Goal: Task Accomplishment & Management: Use online tool/utility

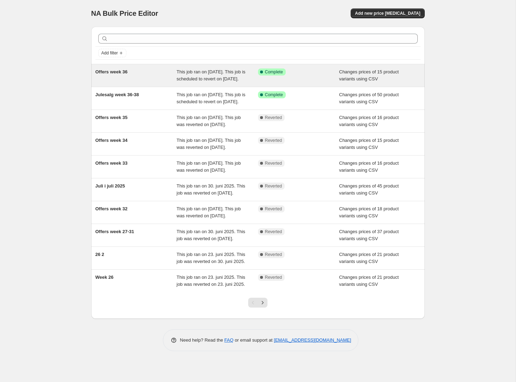
click at [227, 76] on div "This job ran on [DATE]. This job is scheduled to revert on [DATE]." at bounding box center [218, 76] width 82 height 14
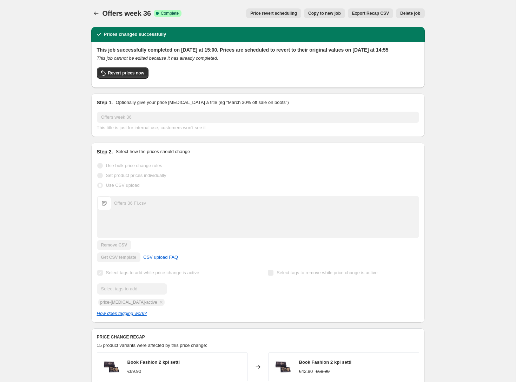
click at [330, 14] on span "Copy to new job" at bounding box center [324, 14] width 33 height 6
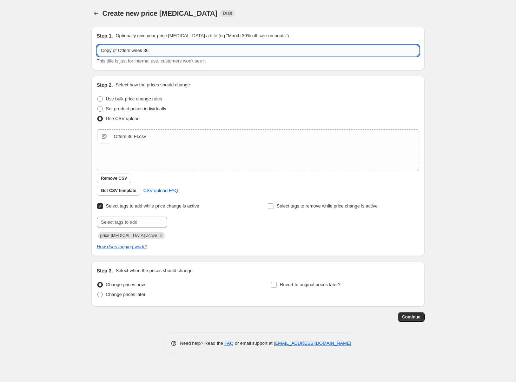
click at [165, 51] on input "Copy of Offers week 36" at bounding box center [258, 50] width 323 height 11
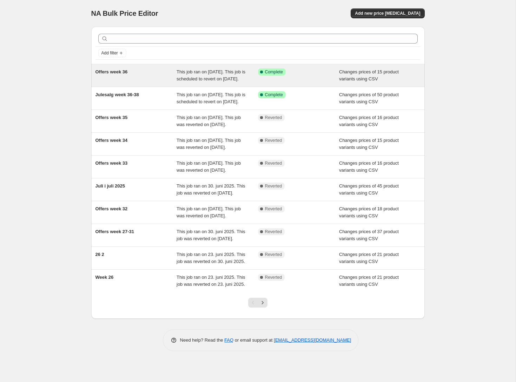
click at [221, 76] on div "This job ran on [DATE]. This job is scheduled to revert on [DATE]." at bounding box center [218, 76] width 82 height 14
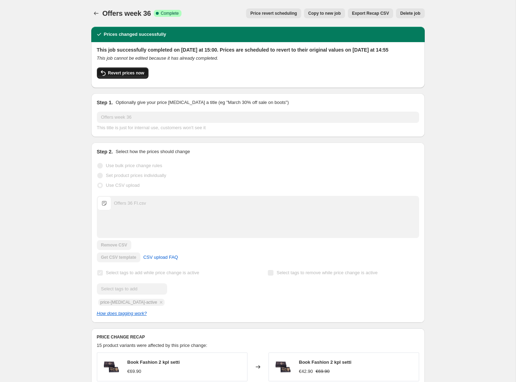
click at [136, 76] on span "Revert prices now" at bounding box center [126, 73] width 36 height 6
checkbox input "false"
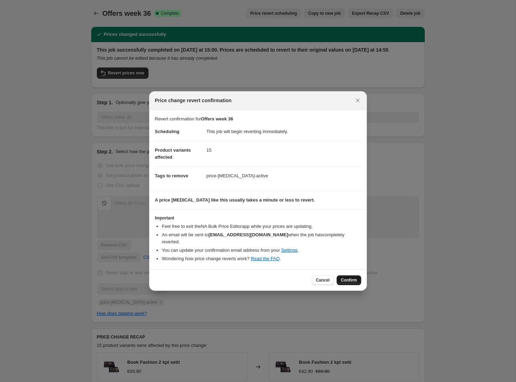
click at [350, 280] on span "Confirm" at bounding box center [349, 281] width 16 height 6
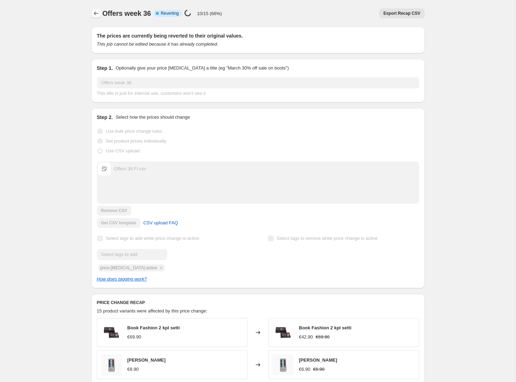
click at [97, 14] on icon "Price change jobs" at bounding box center [96, 13] width 7 height 7
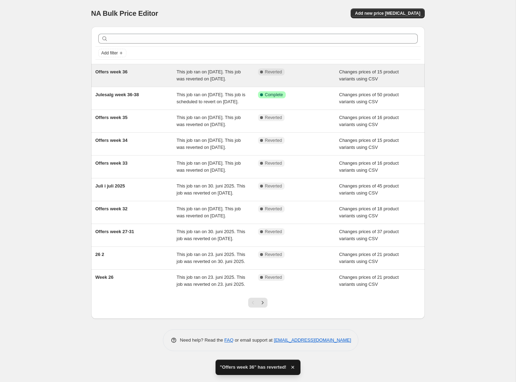
click at [214, 75] on div "This job ran on [DATE]. This job was reverted on [DATE]." at bounding box center [218, 76] width 82 height 14
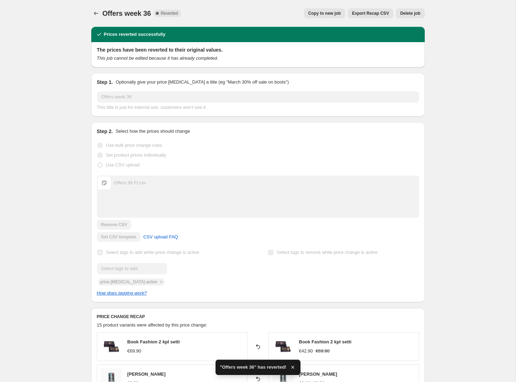
click at [326, 14] on span "Copy to new job" at bounding box center [324, 14] width 33 height 6
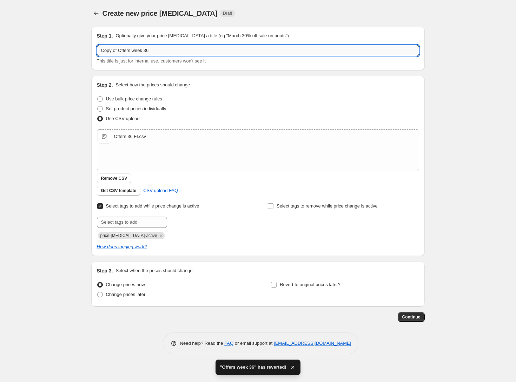
click at [167, 51] on input "Copy of Offers week 36" at bounding box center [258, 50] width 323 height 11
drag, startPoint x: 119, startPoint y: 50, endPoint x: 75, endPoint y: 43, distance: 44.5
click at [97, 45] on input "Copy of Offers week 36" at bounding box center [258, 50] width 323 height 11
click at [143, 50] on input "Offers week 36" at bounding box center [258, 50] width 323 height 11
type input "Offers week 36_"
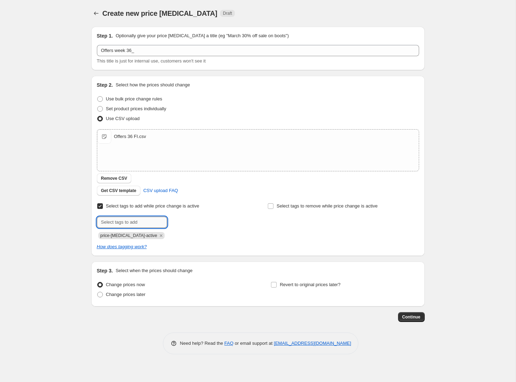
click at [125, 222] on input "text" at bounding box center [132, 222] width 70 height 11
type input "campaign_weekly"
click at [278, 286] on label "Revert to original prices later?" at bounding box center [306, 285] width 70 height 10
click at [277, 286] on input "Revert to original prices later?" at bounding box center [274, 285] width 6 height 6
checkbox input "true"
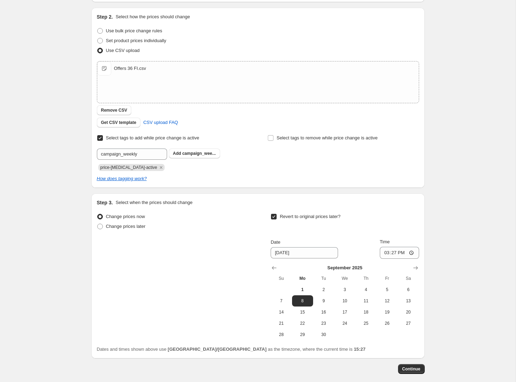
scroll to position [98, 0]
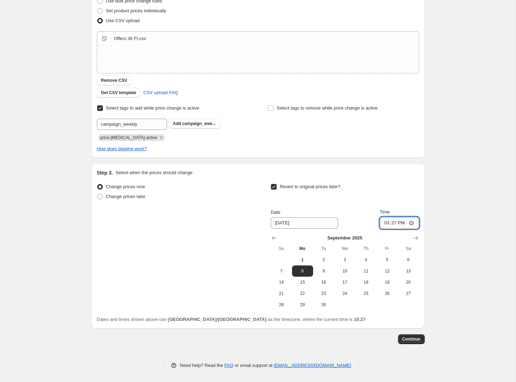
click at [404, 225] on input "15:27" at bounding box center [399, 223] width 39 height 12
type input "14:55"
click at [415, 339] on span "Continue" at bounding box center [412, 340] width 18 height 6
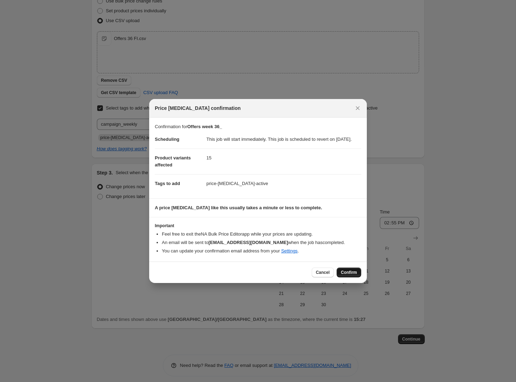
click at [350, 274] on span "Confirm" at bounding box center [349, 273] width 16 height 6
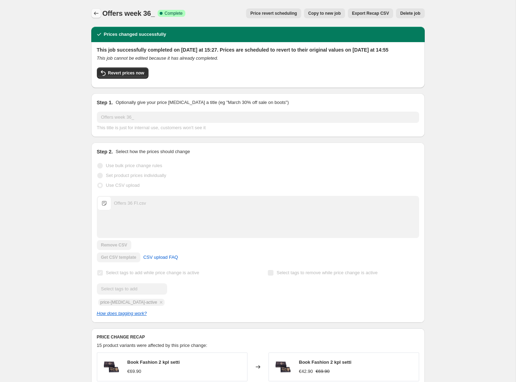
click at [98, 14] on icon "Price change jobs" at bounding box center [96, 13] width 7 height 7
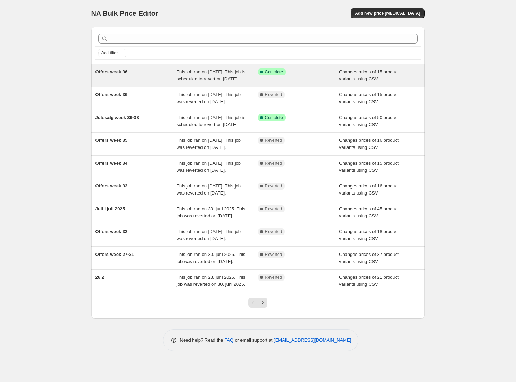
click at [209, 76] on div "This job ran on [DATE]. This job is scheduled to revert on [DATE]." at bounding box center [218, 76] width 82 height 14
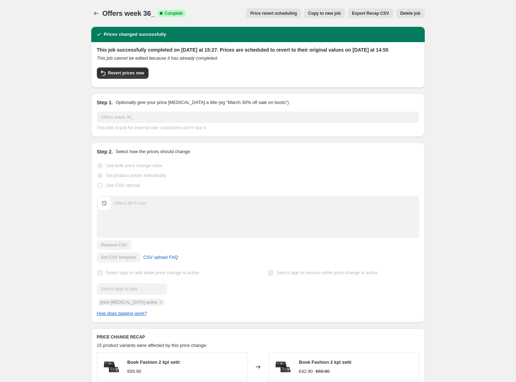
scroll to position [1, 0]
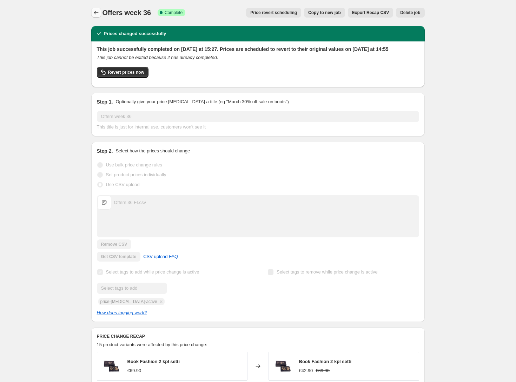
click at [99, 15] on icon "Price change jobs" at bounding box center [96, 12] width 7 height 7
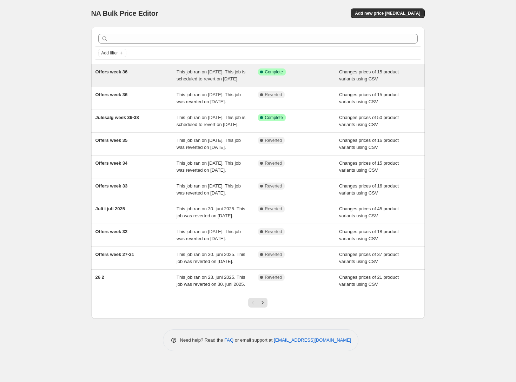
click at [219, 82] on div "This job ran on [DATE]. This job is scheduled to revert on [DATE]." at bounding box center [218, 76] width 82 height 14
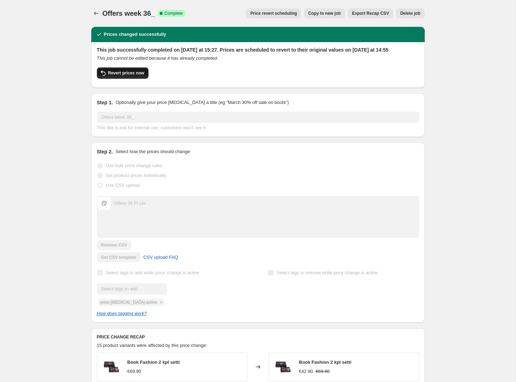
click at [116, 76] on span "Revert prices now" at bounding box center [126, 73] width 36 height 6
checkbox input "false"
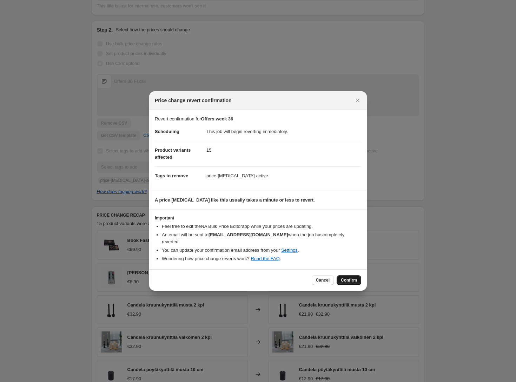
click at [349, 281] on span "Confirm" at bounding box center [349, 281] width 16 height 6
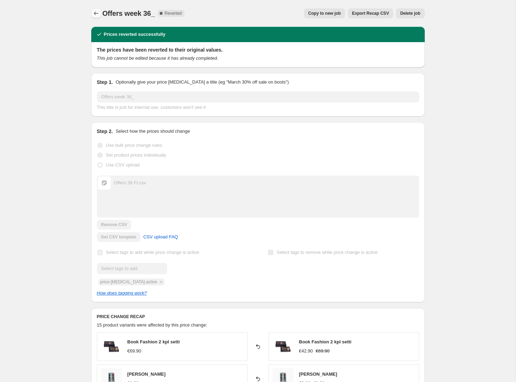
click at [95, 12] on icon "Price change jobs" at bounding box center [96, 13] width 7 height 7
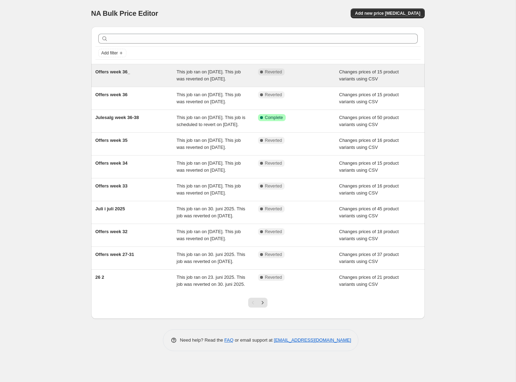
click at [391, 79] on div "Changes prices of 15 product variants using CSV" at bounding box center [380, 76] width 82 height 14
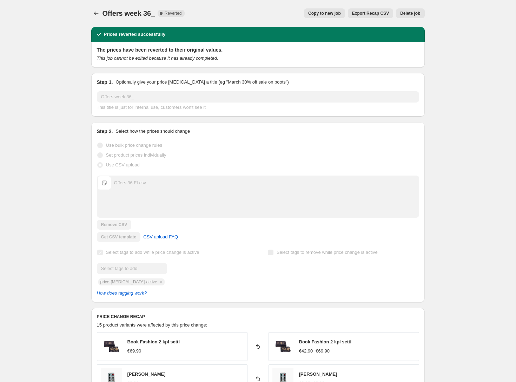
click at [414, 13] on span "Delete job" at bounding box center [411, 14] width 20 height 6
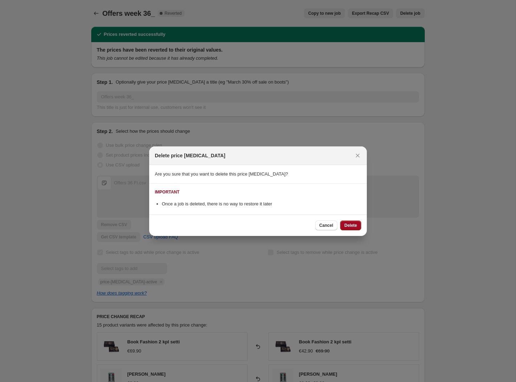
click at [358, 225] on button "Delete" at bounding box center [350, 226] width 21 height 10
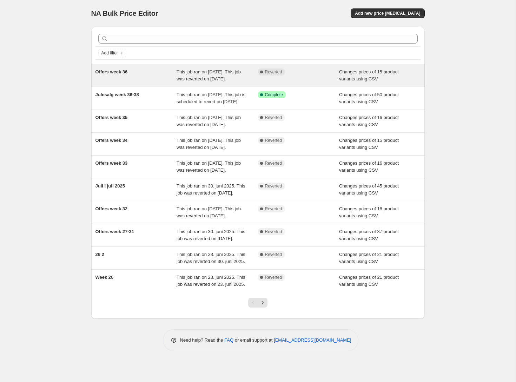
click at [193, 77] on span "This job ran on [DATE]. This job was reverted on [DATE]." at bounding box center [209, 75] width 64 height 12
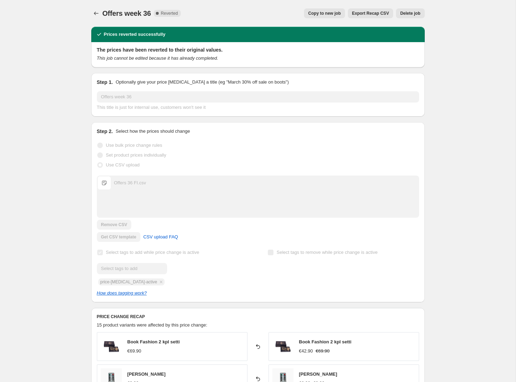
click at [327, 14] on span "Copy to new job" at bounding box center [324, 14] width 33 height 6
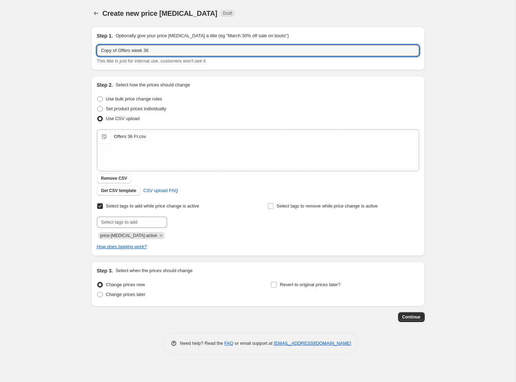
drag, startPoint x: 119, startPoint y: 50, endPoint x: 77, endPoint y: 44, distance: 41.9
click at [97, 45] on input "Copy of Offers week 36" at bounding box center [258, 50] width 323 height 11
click at [137, 51] on input "Offers week 36" at bounding box center [258, 50] width 323 height 11
type input "Offers week 36_"
click at [117, 224] on input "text" at bounding box center [132, 222] width 70 height 11
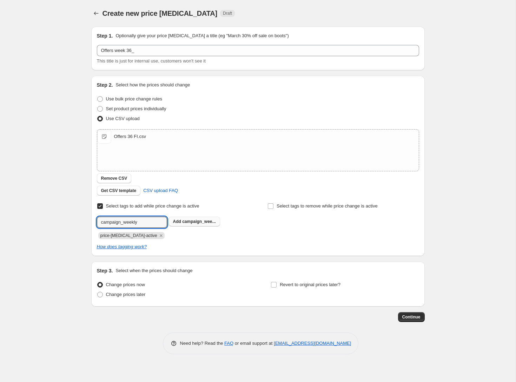
type input "campaign_weekly"
click at [190, 220] on span "campaign_wee..." at bounding box center [198, 221] width 33 height 5
click at [277, 286] on input "Revert to original prices later?" at bounding box center [274, 285] width 6 height 6
checkbox input "true"
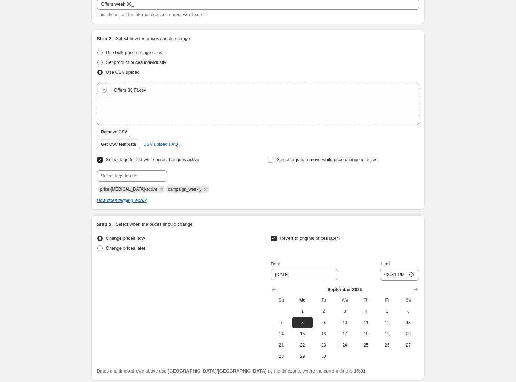
scroll to position [47, 0]
click at [404, 274] on input "15:31" at bounding box center [399, 274] width 39 height 12
type input "14:55"
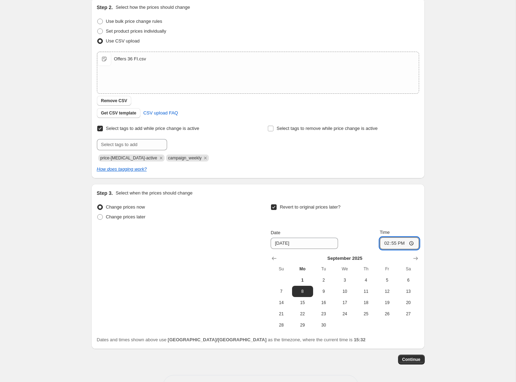
scroll to position [102, 0]
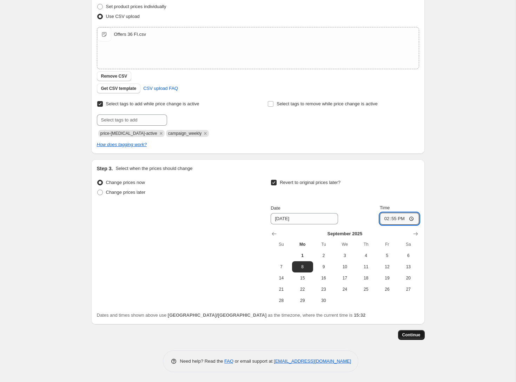
click at [415, 334] on span "Continue" at bounding box center [412, 335] width 18 height 6
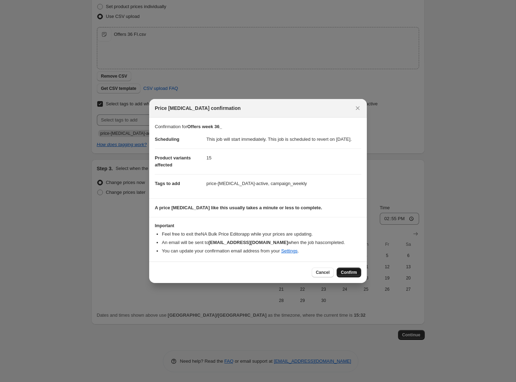
click at [349, 275] on span "Confirm" at bounding box center [349, 273] width 16 height 6
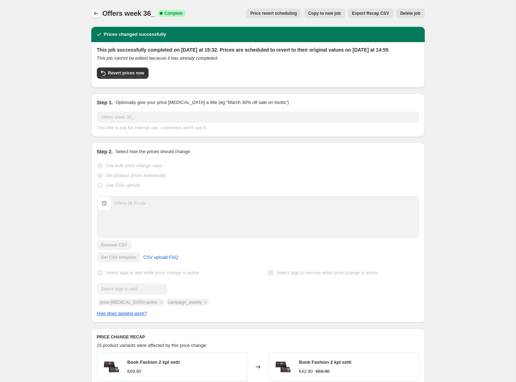
click at [97, 12] on icon "Price change jobs" at bounding box center [96, 13] width 7 height 7
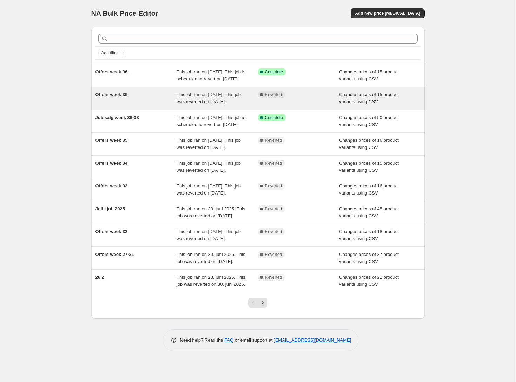
click at [342, 104] on span "Changes prices of 15 product variants using CSV" at bounding box center [369, 98] width 60 height 12
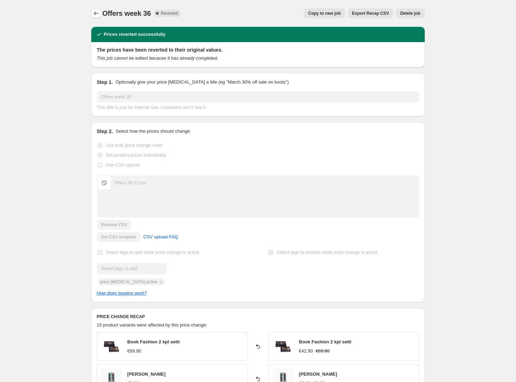
click at [94, 12] on icon "Price change jobs" at bounding box center [96, 13] width 7 height 7
